Goal: Task Accomplishment & Management: Manage account settings

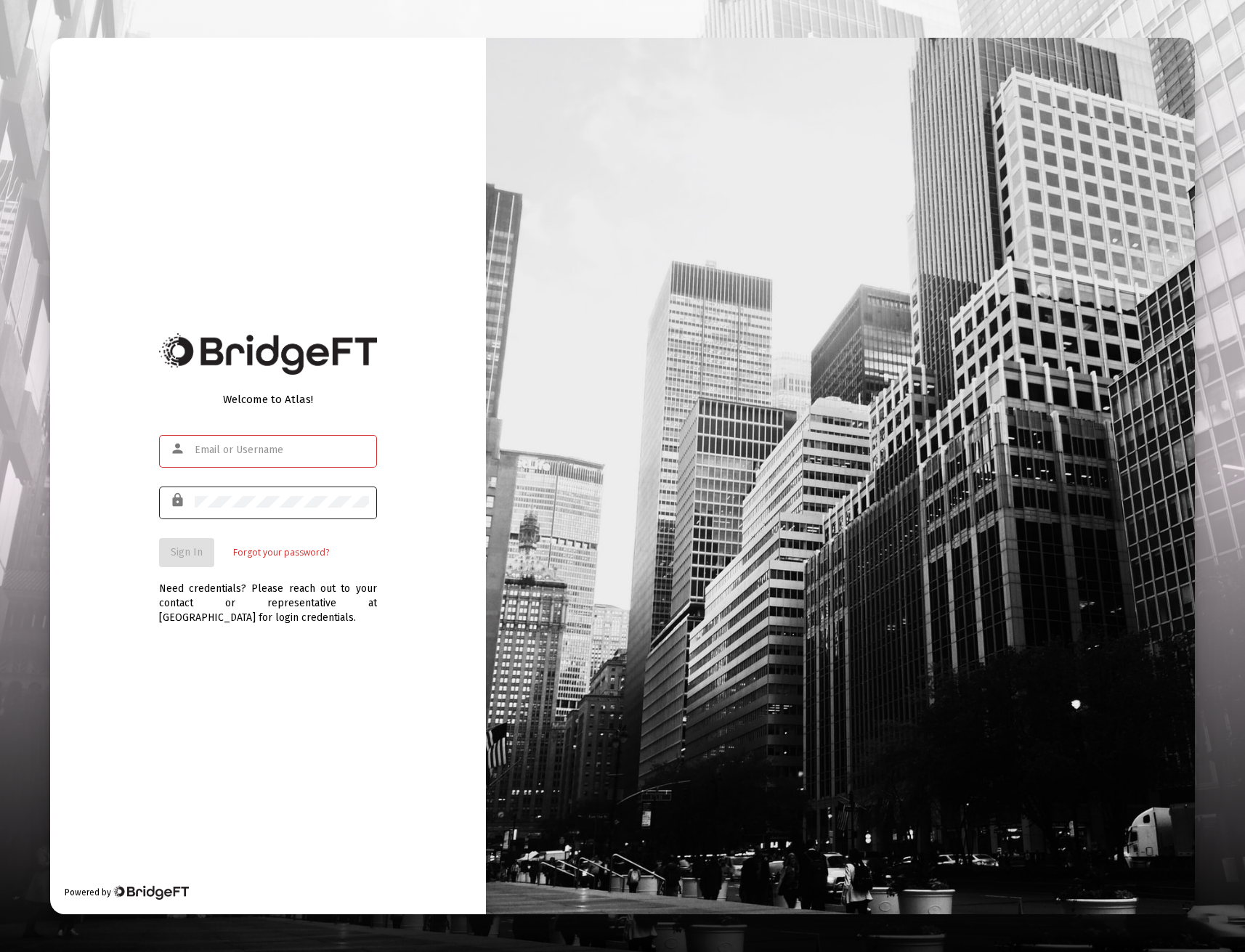
type input "[EMAIL_ADDRESS][DOMAIN_NAME]"
click at [80, 488] on div "Welcome to Atlas! person [EMAIL_ADDRESS][DOMAIN_NAME] lock Sign In Forgot your …" at bounding box center [268, 475] width 436 height 875
click at [128, 540] on div "Welcome to Atlas! person [EMAIL_ADDRESS][DOMAIN_NAME] lock Sign In Forgot your …" at bounding box center [268, 475] width 436 height 875
click at [175, 543] on button "Sign In" at bounding box center [186, 552] width 55 height 29
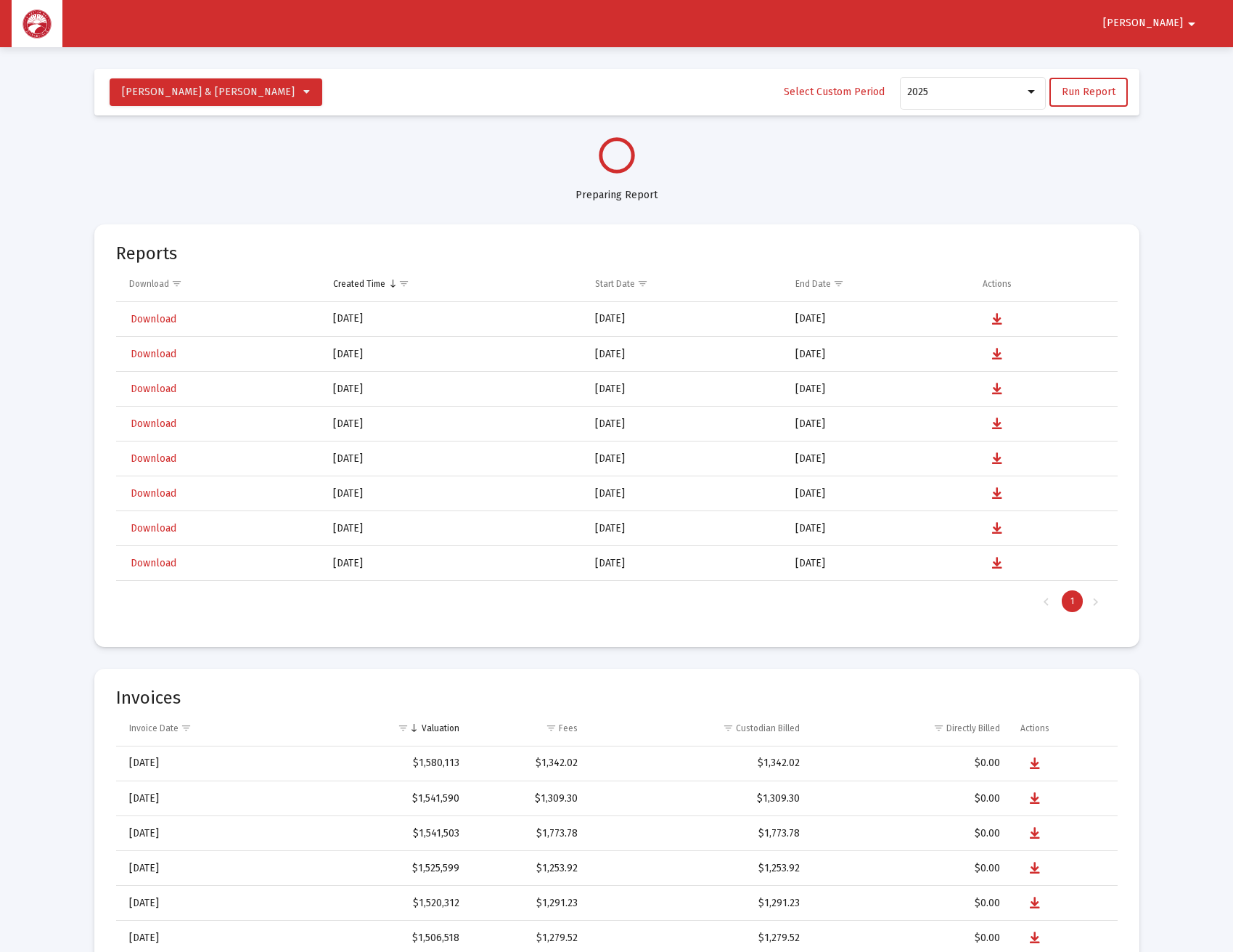
select select "View all"
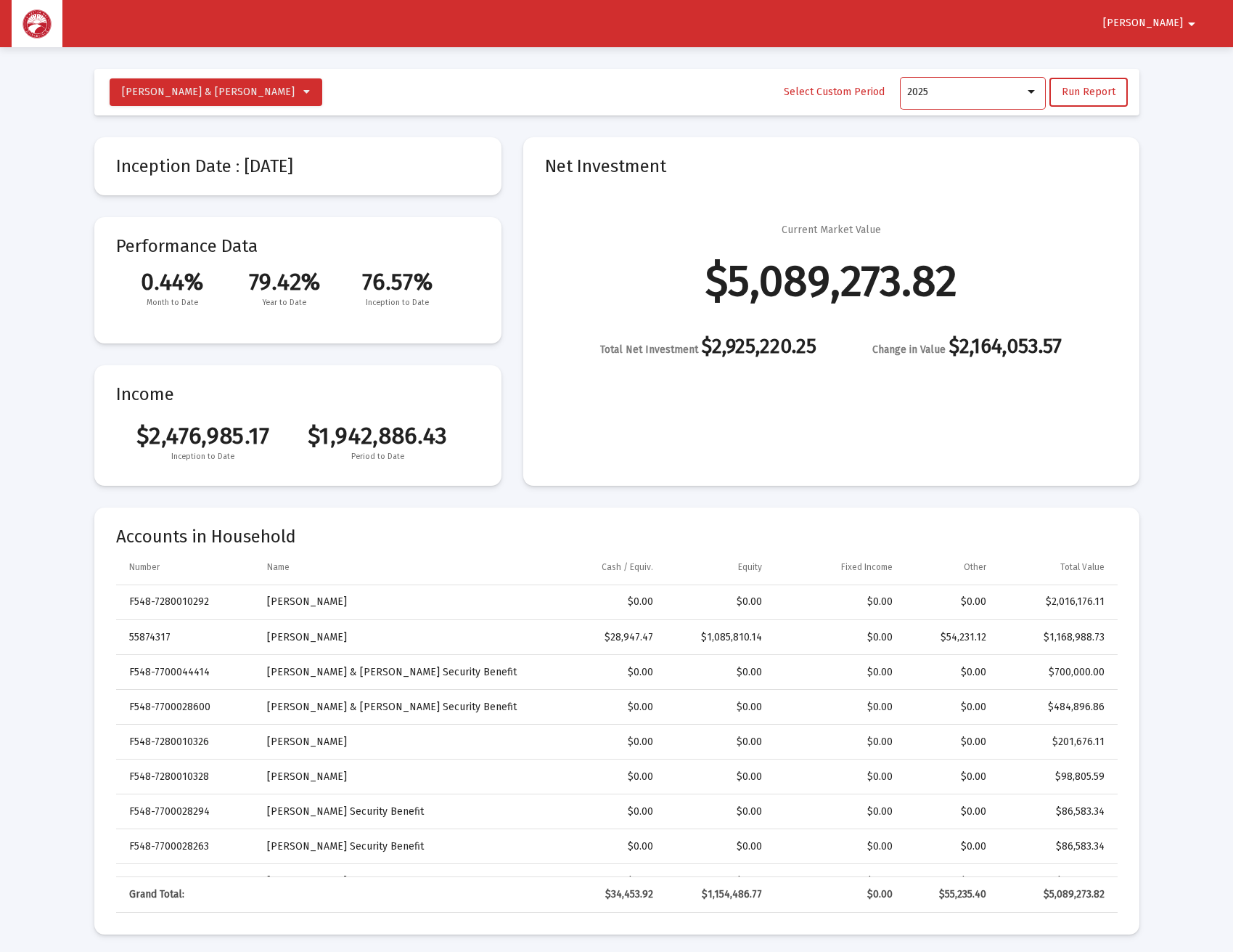
click at [1033, 88] on div at bounding box center [1031, 93] width 13 height 12
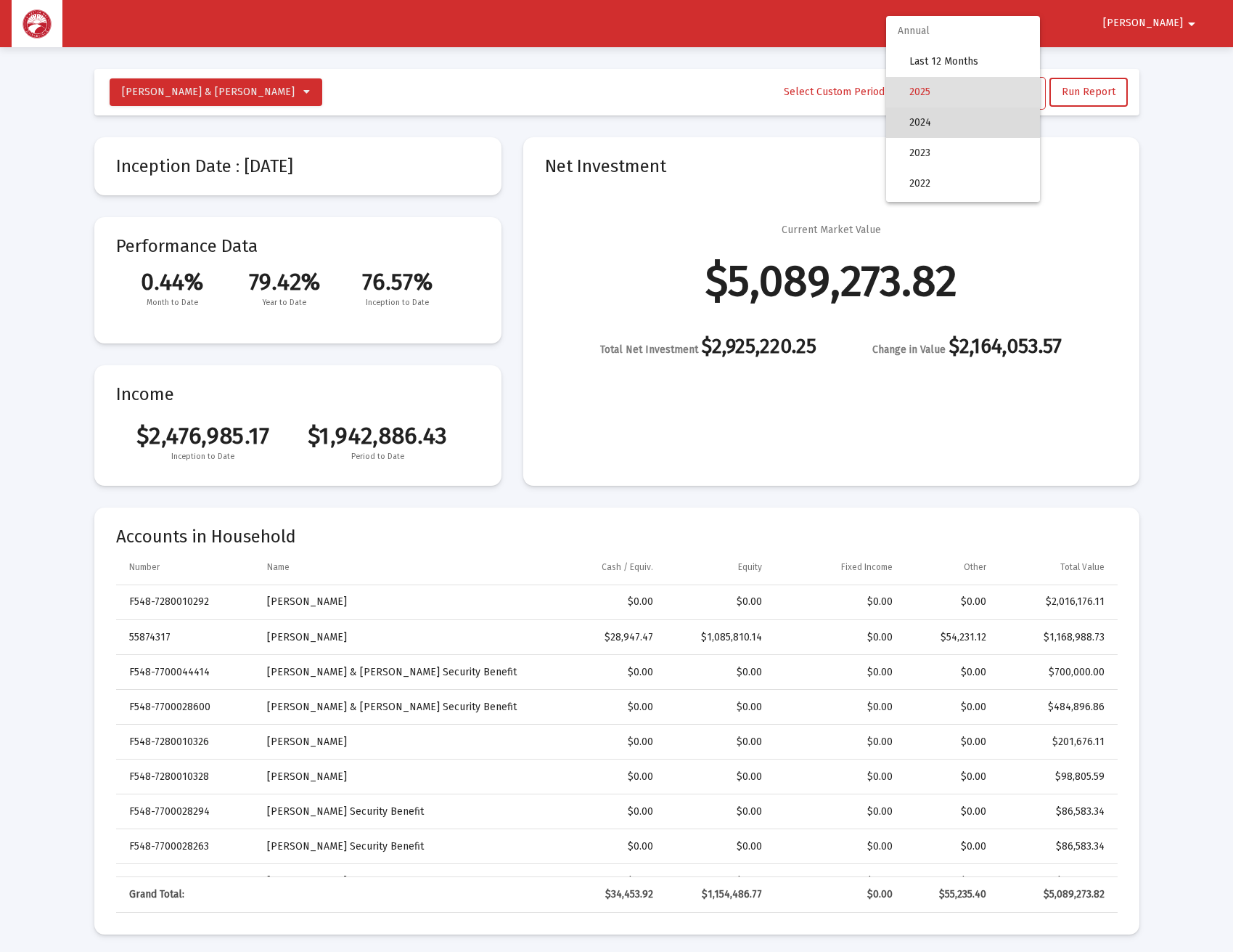
click at [1014, 121] on span "2024" at bounding box center [969, 122] width 119 height 31
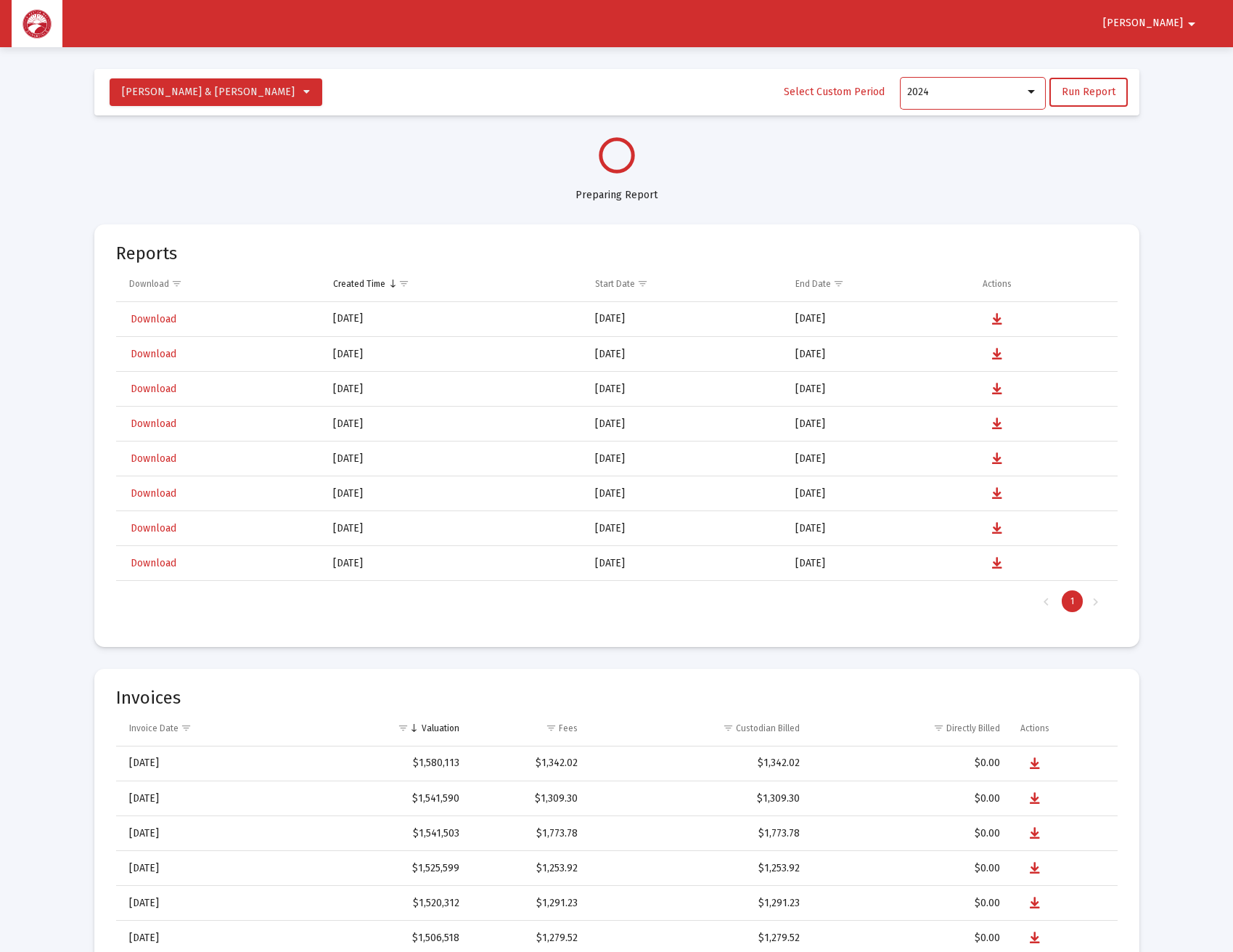
select select "View 1 year"
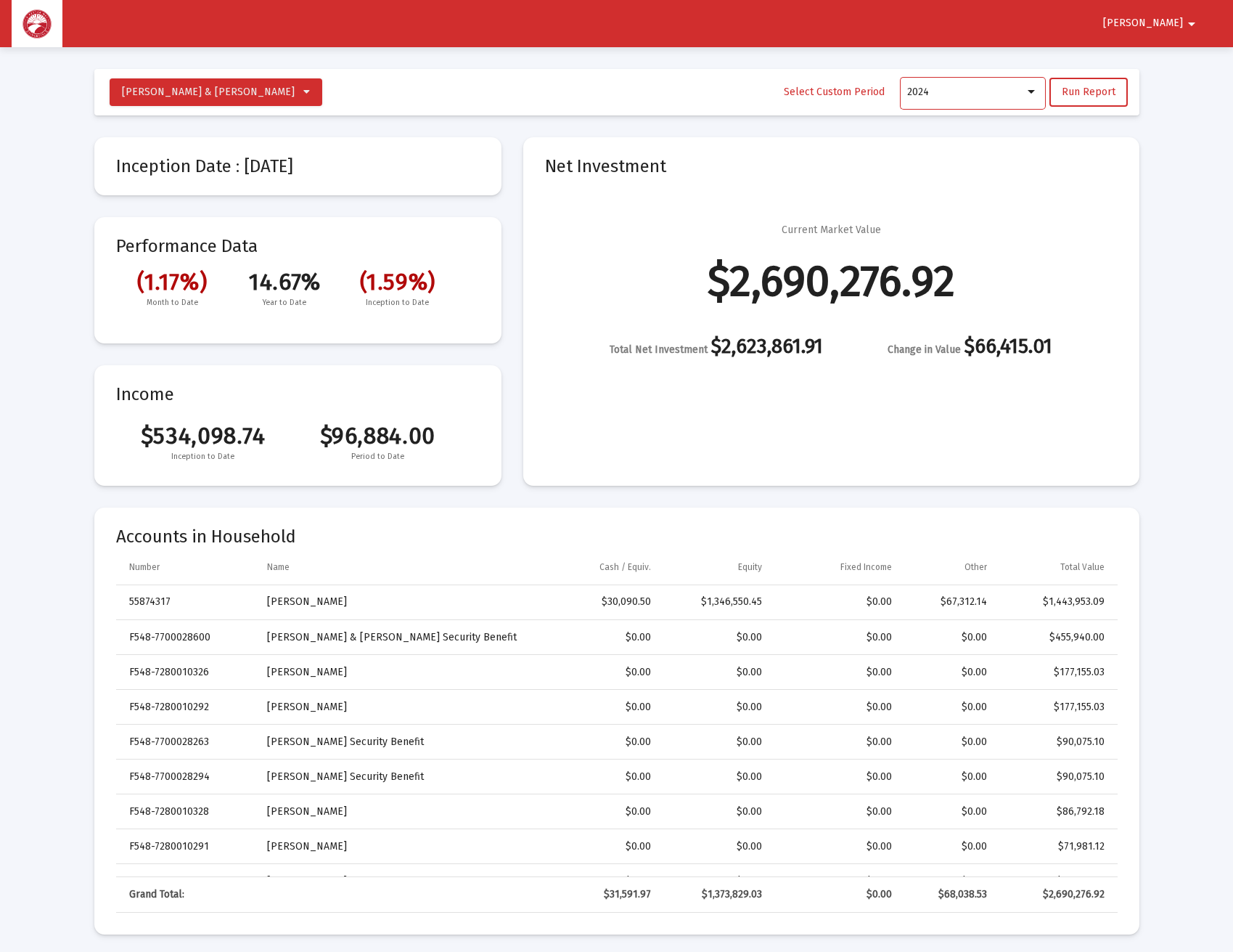
click at [1035, 91] on div at bounding box center [1031, 92] width 7 height 3
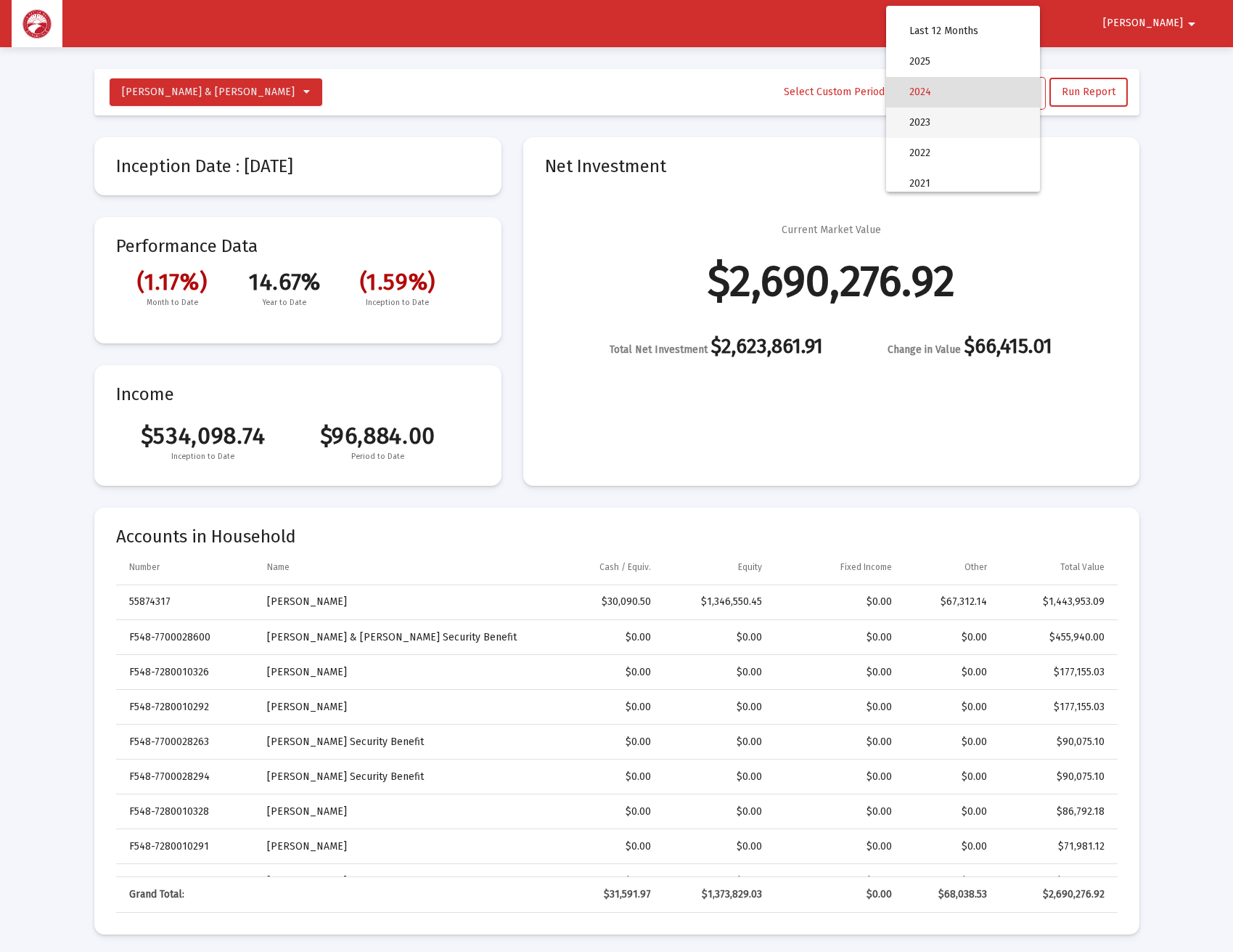
click at [988, 130] on span "2023" at bounding box center [969, 122] width 119 height 31
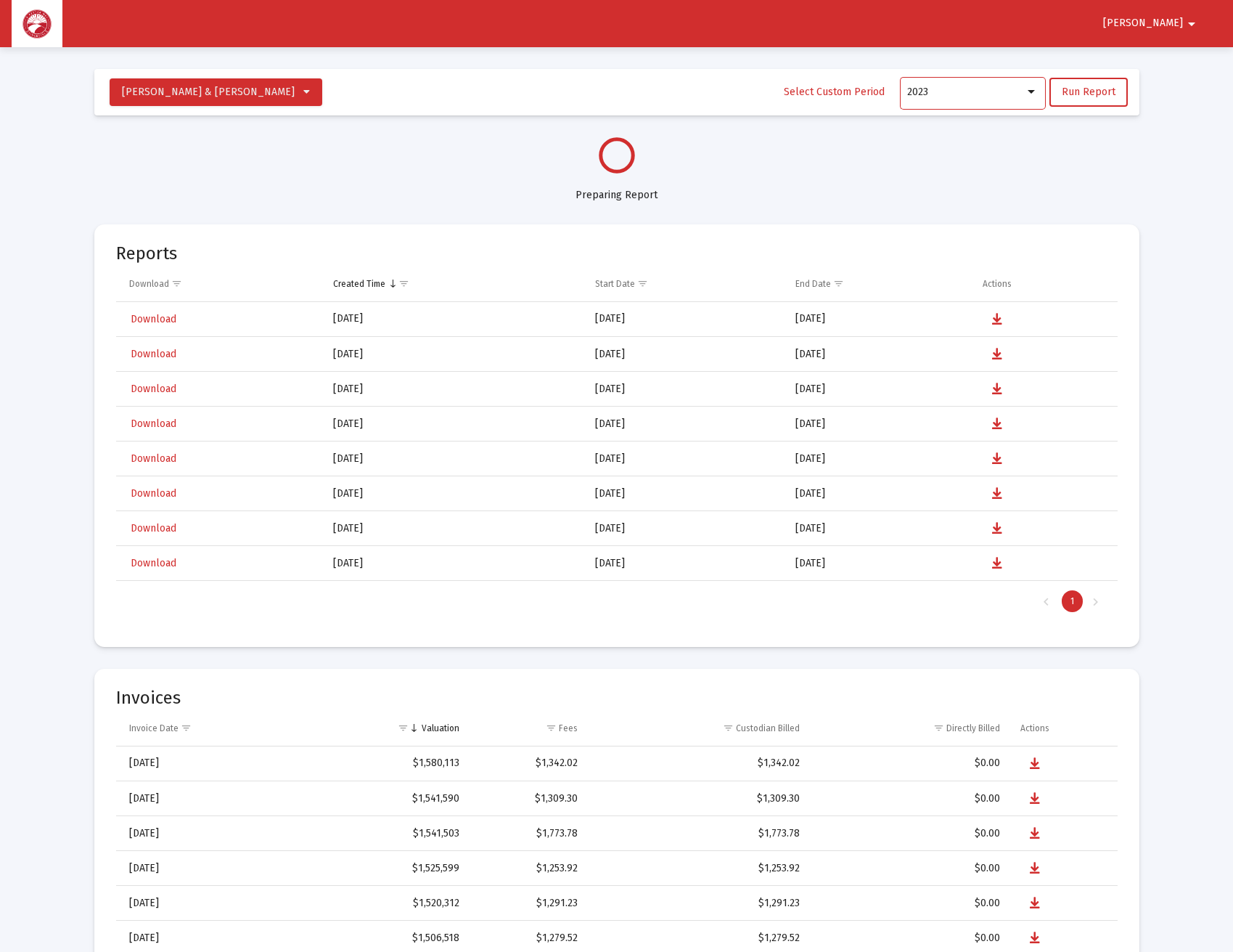
select select "View 1 year"
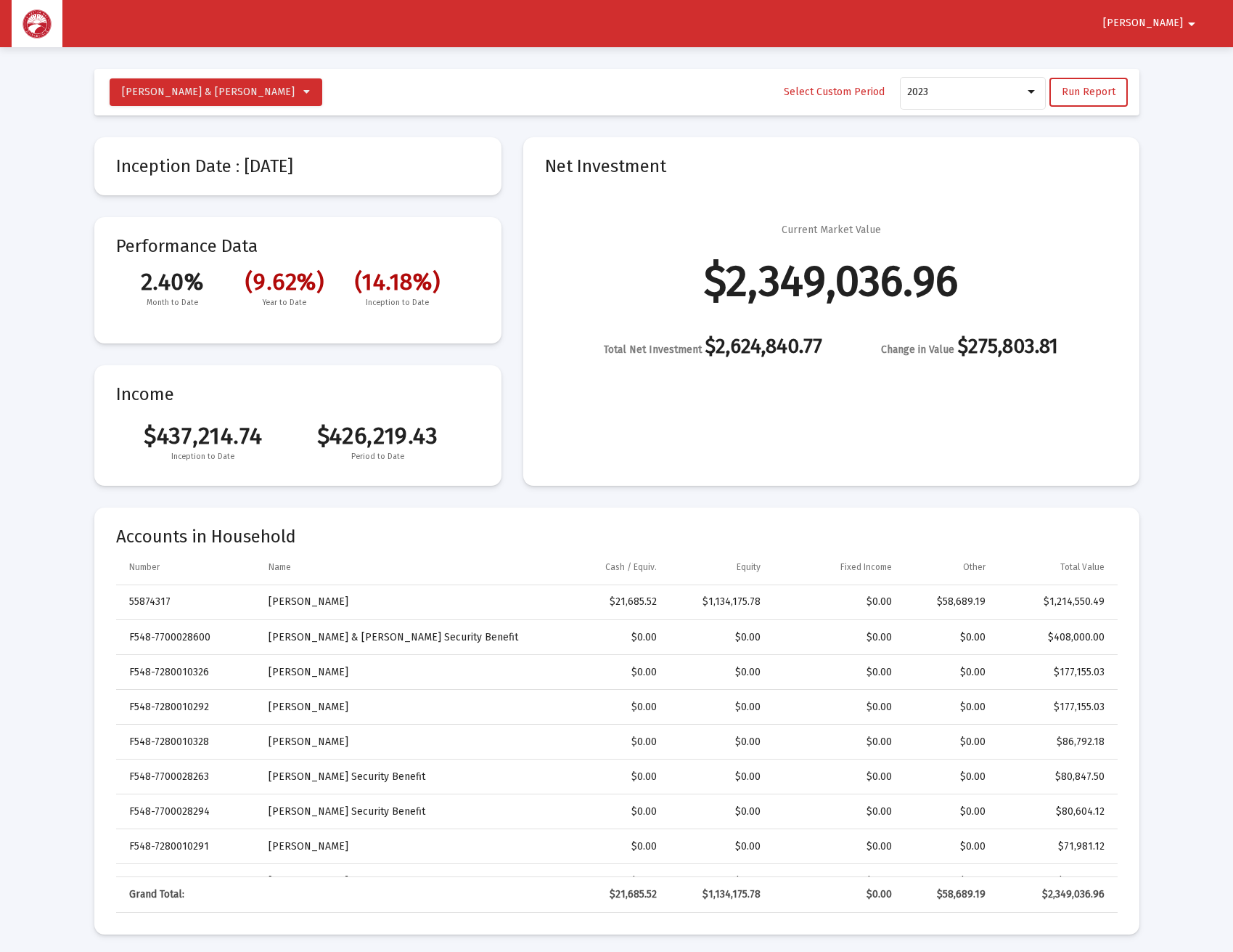
click at [1193, 23] on mat-icon "arrow_drop_down" at bounding box center [1192, 23] width 17 height 29
click at [1188, 62] on button "Logout" at bounding box center [1175, 62] width 81 height 35
